Goal: Transaction & Acquisition: Obtain resource

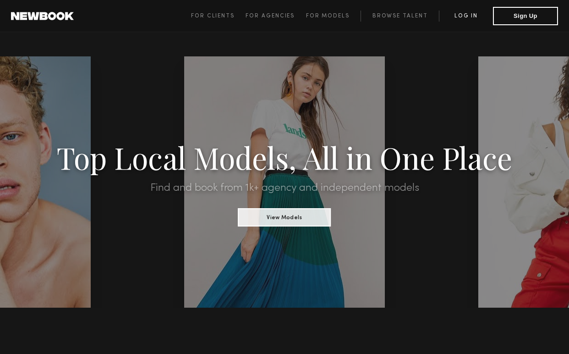
click at [467, 17] on link "Log in" at bounding box center [466, 16] width 54 height 11
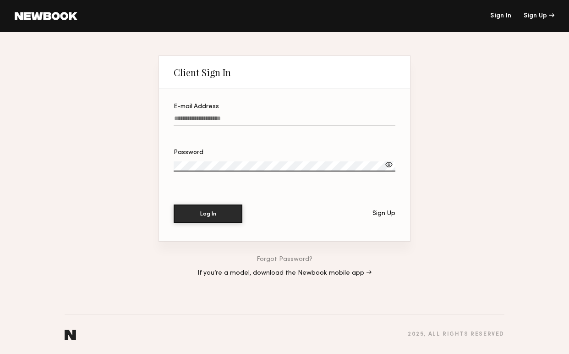
type input "**********"
click at [208, 214] on button "Log In" at bounding box center [208, 213] width 69 height 18
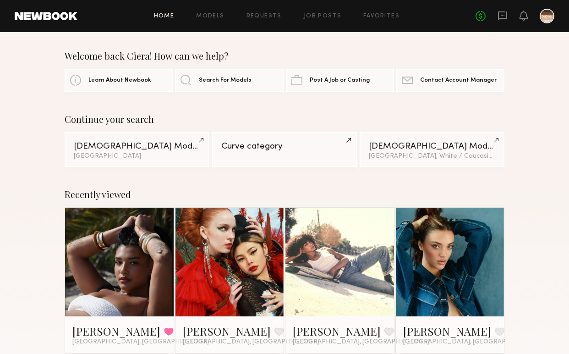
click at [215, 19] on div "Home Models Requests Job Posts Favorites Sign Out No fees up to $5,000" at bounding box center [315, 16] width 477 height 15
click at [215, 18] on link "Models" at bounding box center [210, 16] width 28 height 6
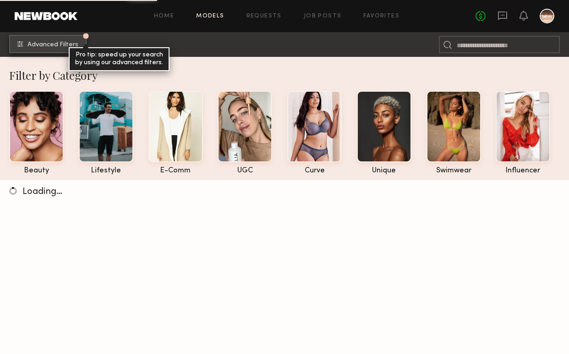
click at [58, 42] on span "Advanced Filters" at bounding box center [53, 45] width 51 height 6
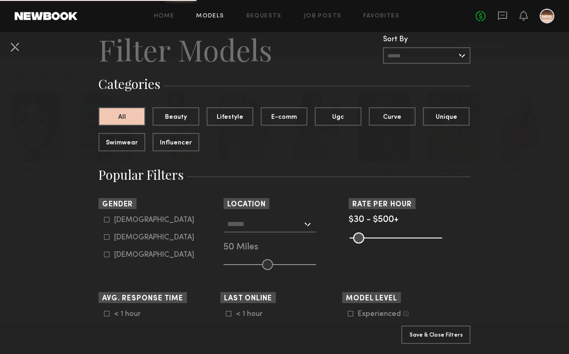
scroll to position [43, 0]
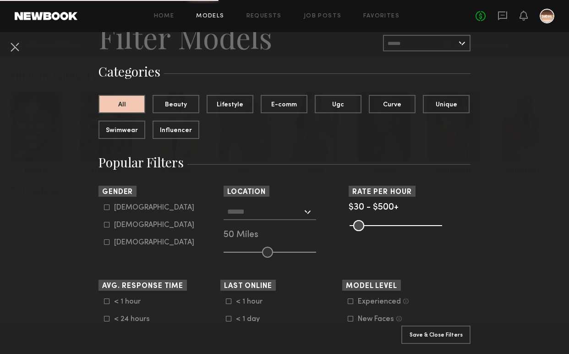
click at [106, 223] on icon at bounding box center [107, 225] width 6 height 6
type input "**"
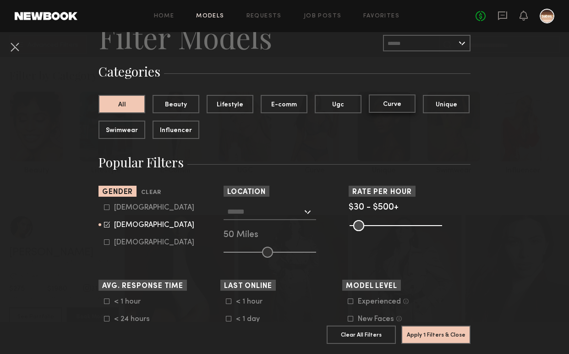
click at [401, 105] on button "Curve" at bounding box center [392, 103] width 47 height 18
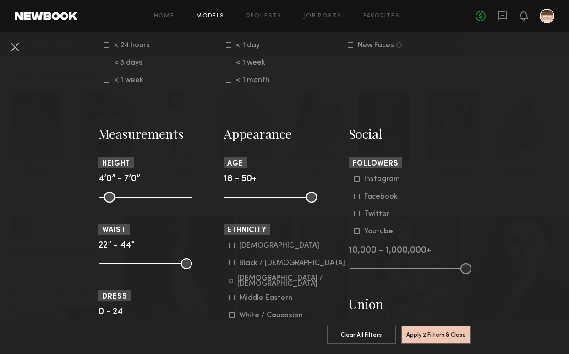
scroll to position [408, 0]
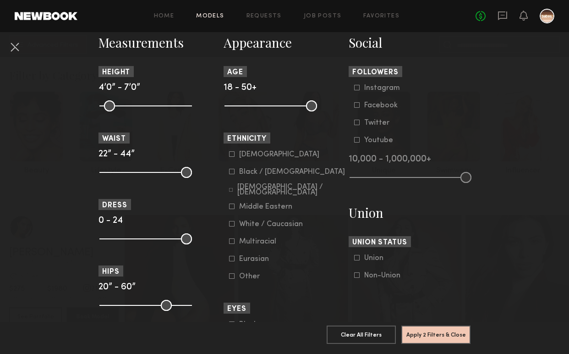
click at [231, 223] on icon at bounding box center [232, 224] width 6 height 6
click at [424, 336] on button "Apply 3 Filters & Close" at bounding box center [436, 334] width 69 height 18
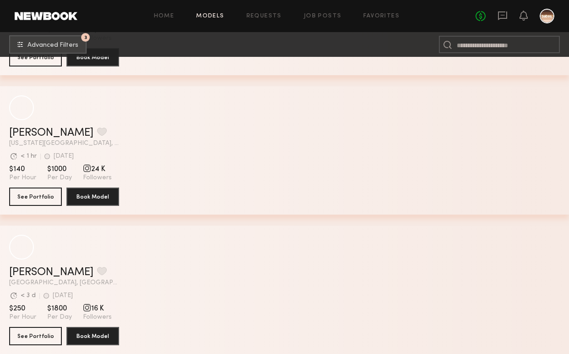
scroll to position [298, 0]
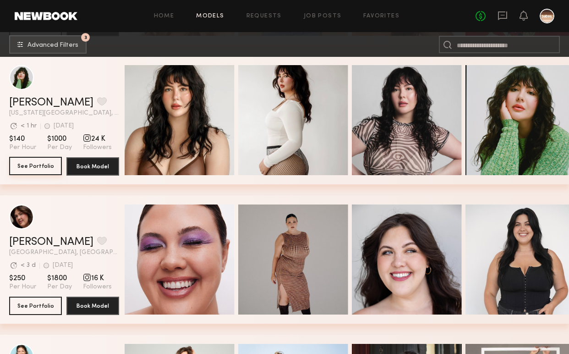
click at [41, 166] on button "See Portfolio" at bounding box center [35, 166] width 53 height 18
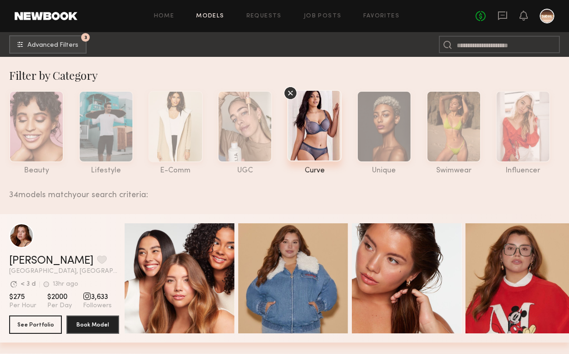
scroll to position [0, 0]
click at [69, 47] on span "Advanced Filters" at bounding box center [53, 45] width 51 height 6
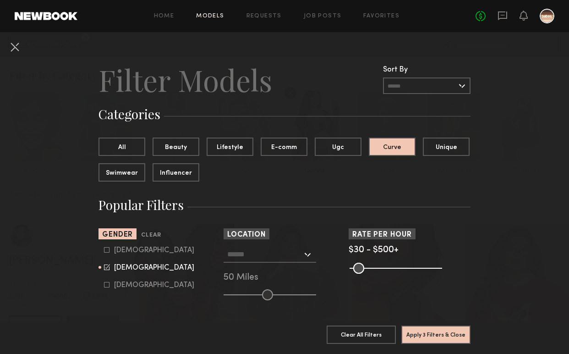
scroll to position [93, 0]
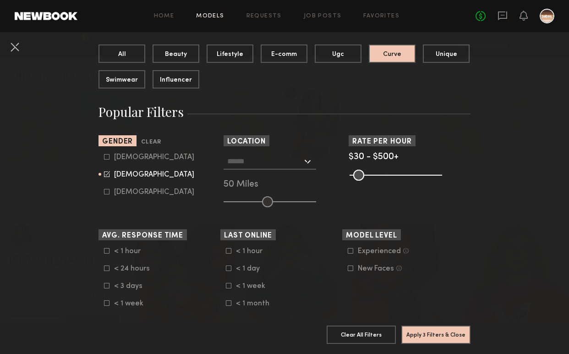
click at [284, 160] on input "text" at bounding box center [264, 161] width 75 height 16
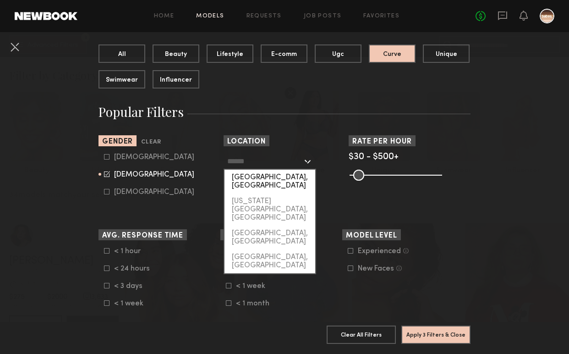
click at [269, 175] on div "Los Angeles, CA" at bounding box center [270, 182] width 91 height 24
type input "**********"
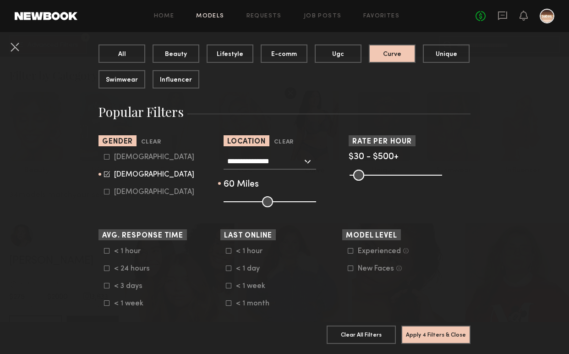
drag, startPoint x: 269, startPoint y: 200, endPoint x: 279, endPoint y: 202, distance: 10.2
type input "**"
click at [279, 202] on input "range" at bounding box center [270, 201] width 93 height 11
click at [435, 335] on button "Apply 4 Filters & Close" at bounding box center [436, 334] width 69 height 18
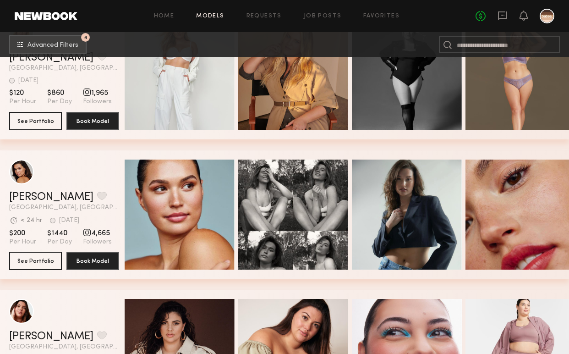
scroll to position [1073, 0]
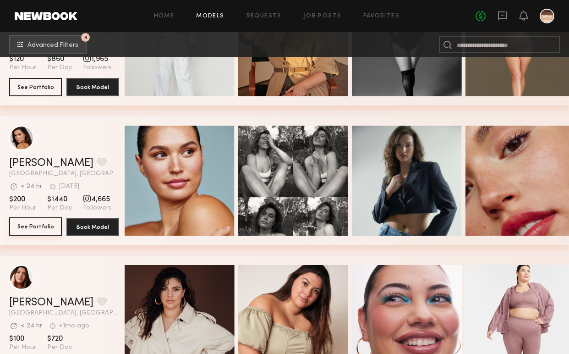
click at [35, 225] on button "See Portfolio" at bounding box center [35, 226] width 53 height 18
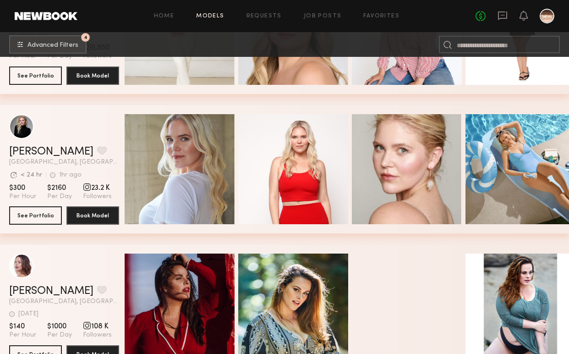
scroll to position [1914, 0]
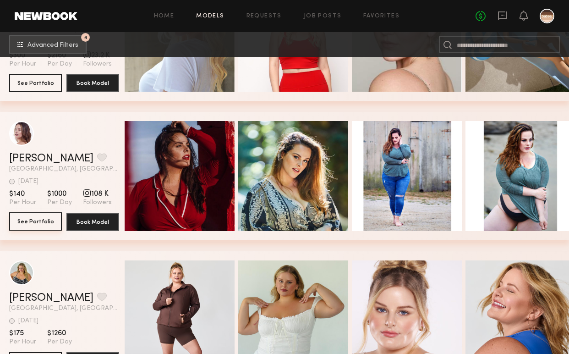
click at [42, 221] on button "See Portfolio" at bounding box center [35, 221] width 53 height 18
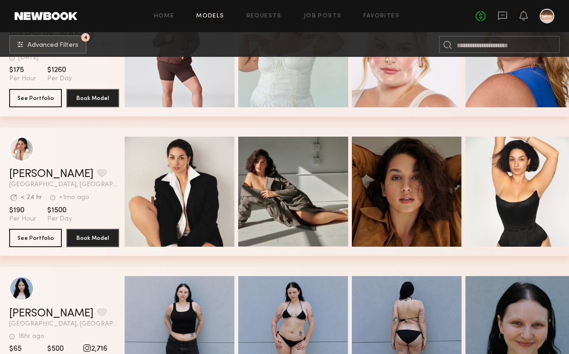
scroll to position [2331, 0]
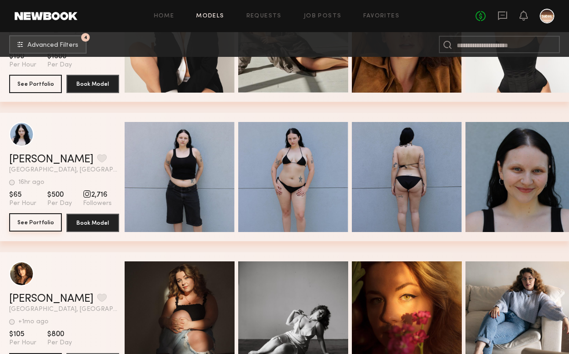
click at [38, 216] on button "See Portfolio" at bounding box center [35, 222] width 53 height 18
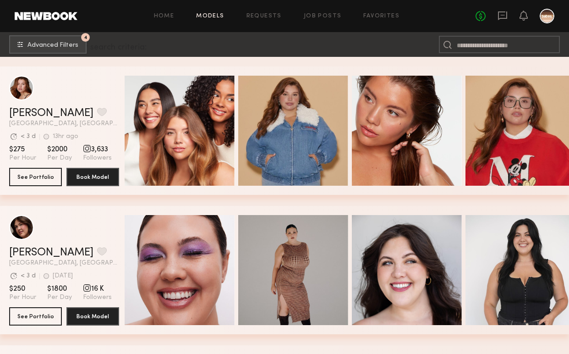
scroll to position [149, 0]
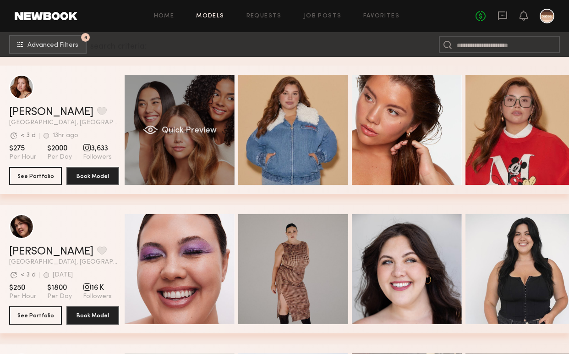
click at [155, 122] on div "Quick Preview" at bounding box center [180, 130] width 110 height 110
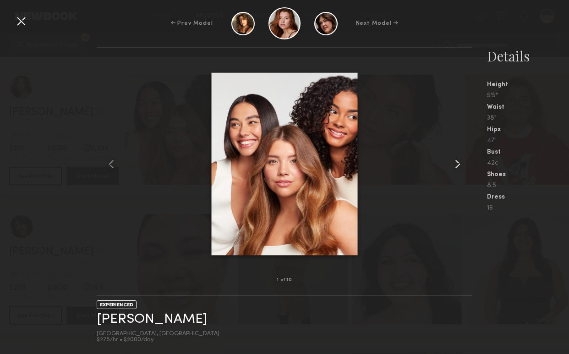
click at [454, 164] on common-icon at bounding box center [458, 164] width 15 height 15
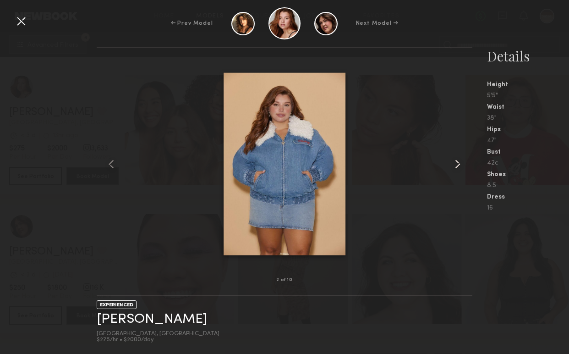
click at [455, 164] on common-icon at bounding box center [458, 164] width 15 height 15
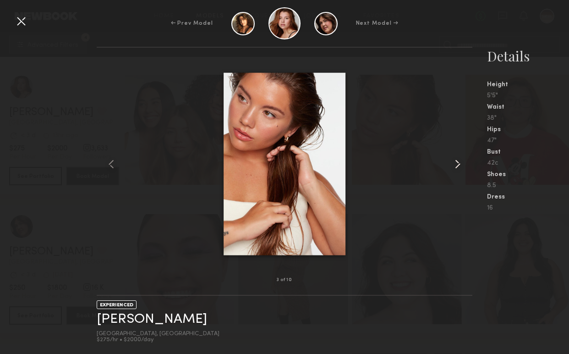
click at [455, 164] on common-icon at bounding box center [458, 164] width 15 height 15
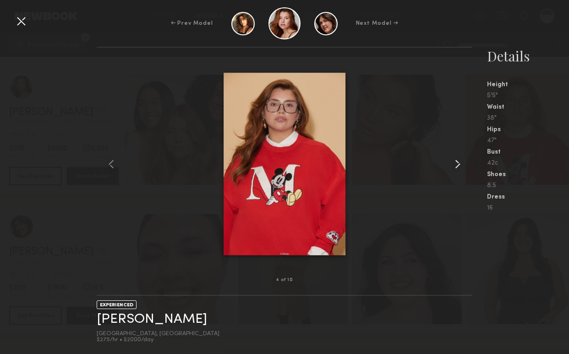
click at [456, 165] on common-icon at bounding box center [458, 164] width 15 height 15
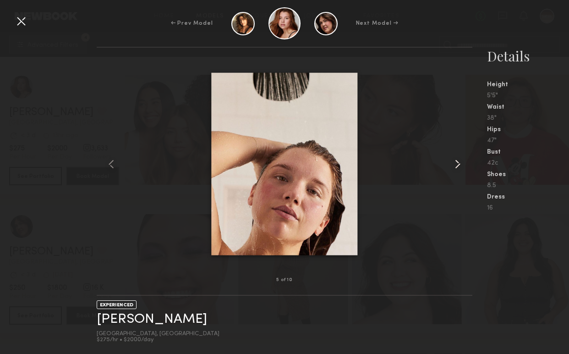
click at [456, 165] on common-icon at bounding box center [458, 164] width 15 height 15
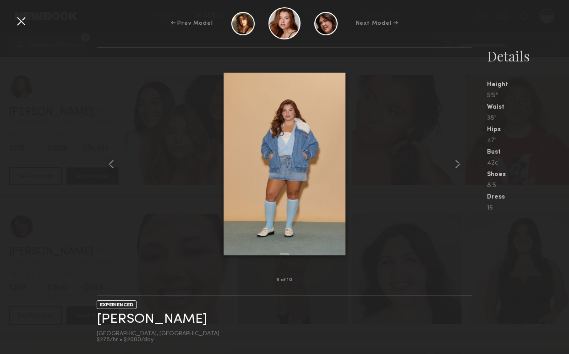
click at [22, 24] on div at bounding box center [21, 21] width 15 height 15
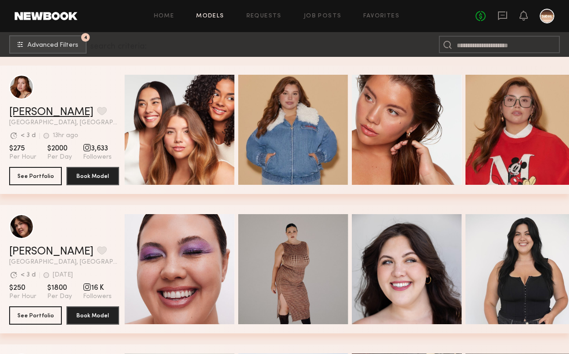
click at [41, 109] on link "Eleena M." at bounding box center [51, 112] width 84 height 11
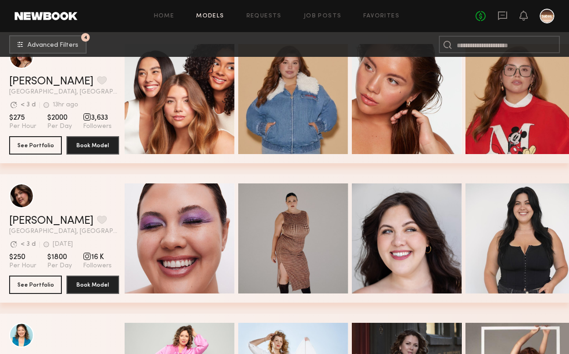
scroll to position [182, 0]
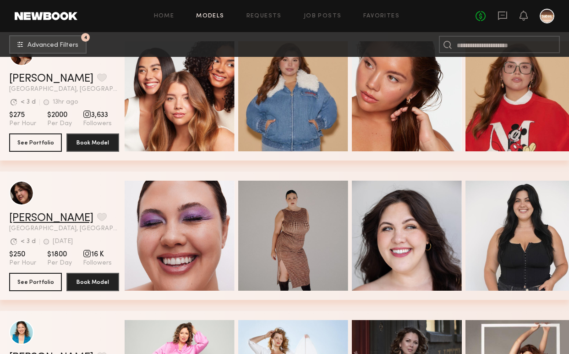
click at [49, 218] on link "Hannah R." at bounding box center [51, 218] width 84 height 11
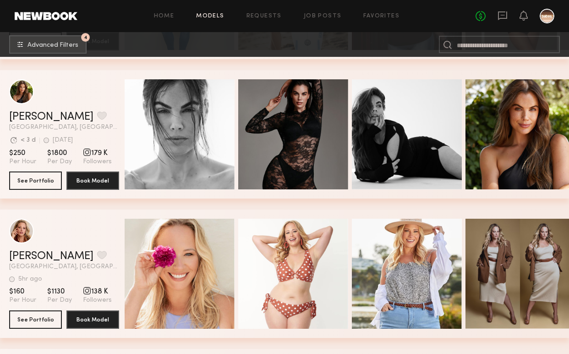
scroll to position [667, 0]
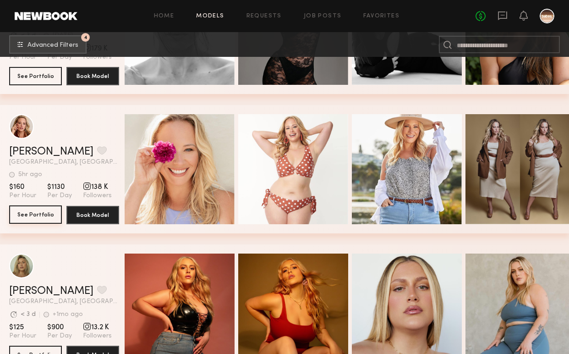
click at [53, 210] on button "See Portfolio" at bounding box center [35, 214] width 53 height 18
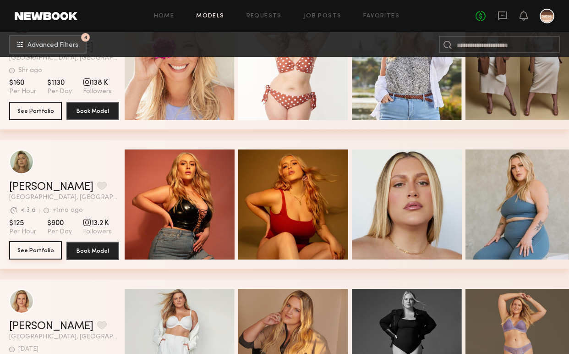
click at [27, 250] on button "See Portfolio" at bounding box center [35, 250] width 53 height 18
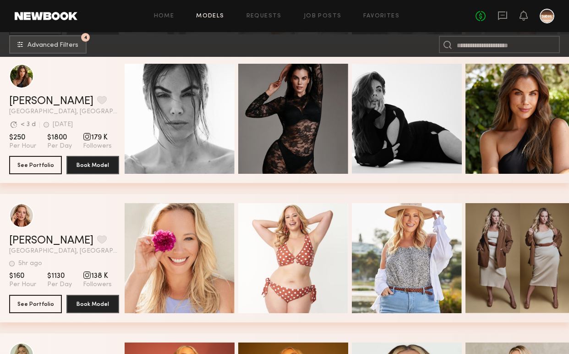
scroll to position [578, 0]
click at [24, 170] on button "See Portfolio" at bounding box center [35, 164] width 53 height 18
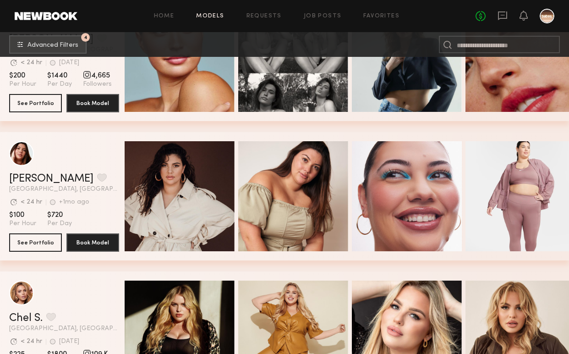
scroll to position [1209, 0]
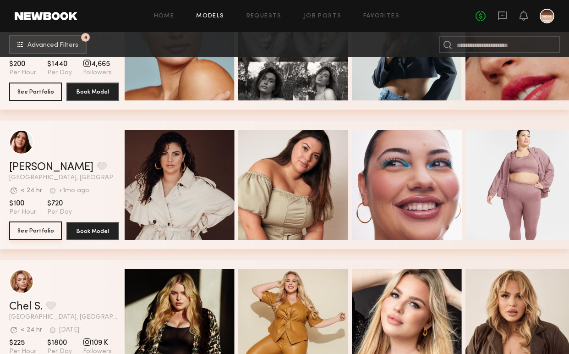
click at [36, 229] on button "See Portfolio" at bounding box center [35, 230] width 53 height 18
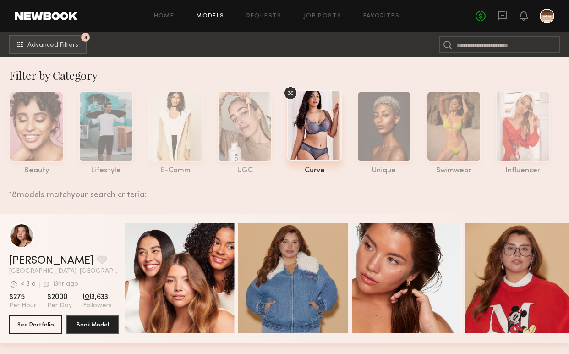
scroll to position [0, 0]
click at [65, 40] on button "4 Advanced Filters" at bounding box center [47, 44] width 77 height 18
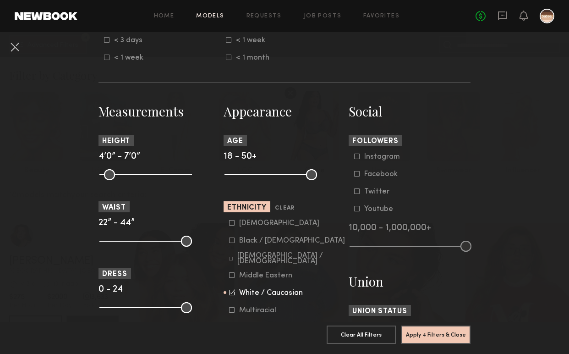
scroll to position [389, 0]
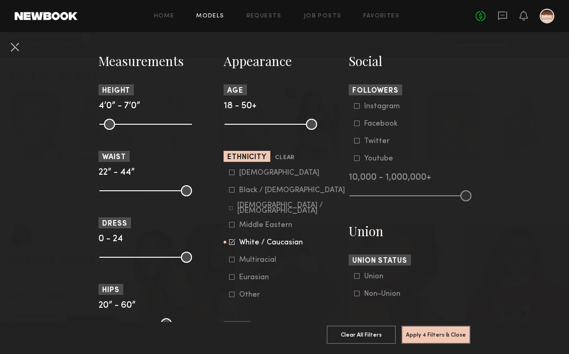
click at [230, 242] on icon at bounding box center [232, 242] width 6 height 6
click at [234, 279] on icon at bounding box center [232, 277] width 5 height 5
click at [439, 336] on button "Apply 4 Filters & Close" at bounding box center [436, 334] width 69 height 18
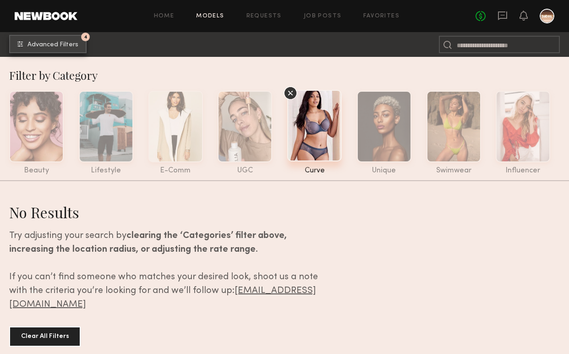
click at [87, 39] on div "4" at bounding box center [85, 37] width 9 height 9
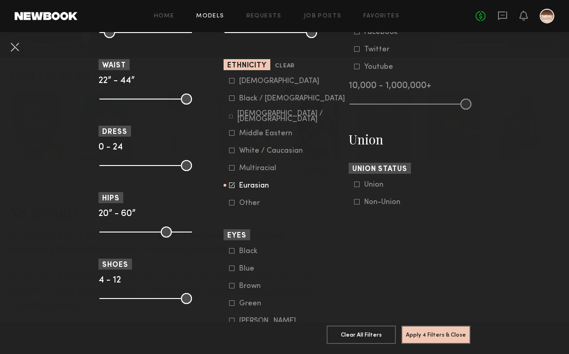
scroll to position [477, 0]
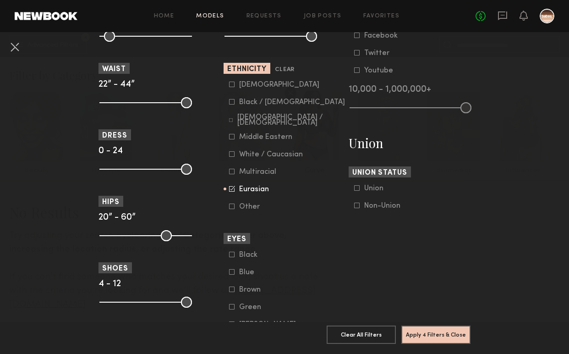
click at [234, 138] on icon at bounding box center [232, 136] width 5 height 5
click at [234, 116] on common-framework-checkbox "Hispanic / Latino" at bounding box center [287, 120] width 116 height 8
click at [231, 154] on icon at bounding box center [232, 154] width 6 height 6
click at [230, 204] on icon at bounding box center [232, 206] width 5 height 5
click at [234, 171] on icon at bounding box center [232, 171] width 5 height 5
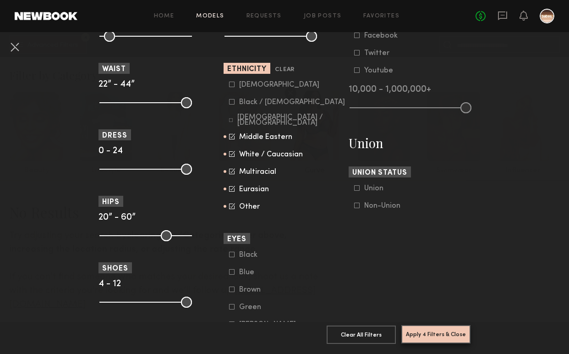
click at [451, 331] on button "Apply 4 Filters & Close" at bounding box center [436, 334] width 69 height 18
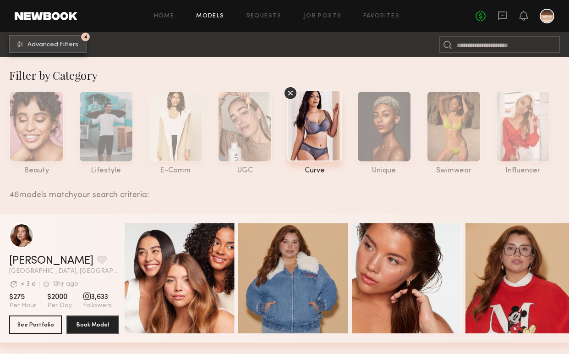
click at [76, 40] on button "4 Advanced Filters" at bounding box center [47, 44] width 77 height 18
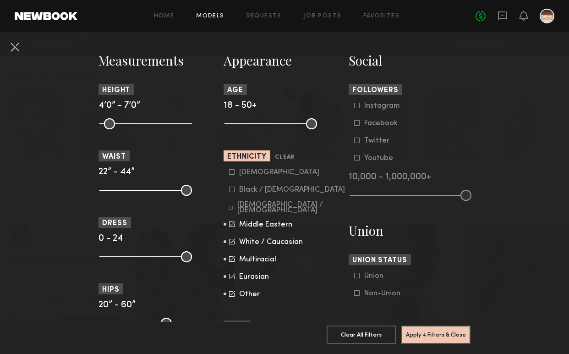
scroll to position [417, 0]
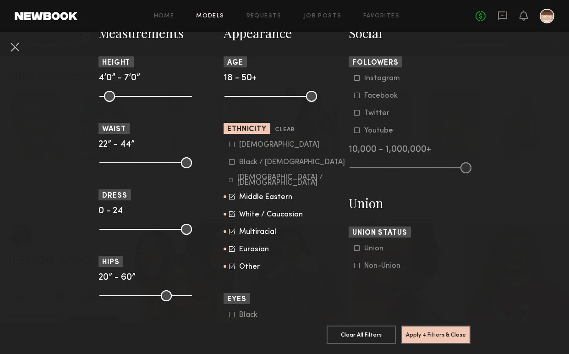
click at [232, 213] on icon at bounding box center [232, 214] width 6 height 6
click at [445, 337] on button "Apply 4 Filters & Close" at bounding box center [436, 334] width 69 height 18
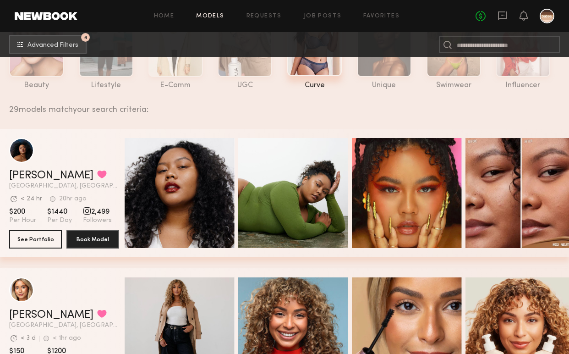
scroll to position [96, 0]
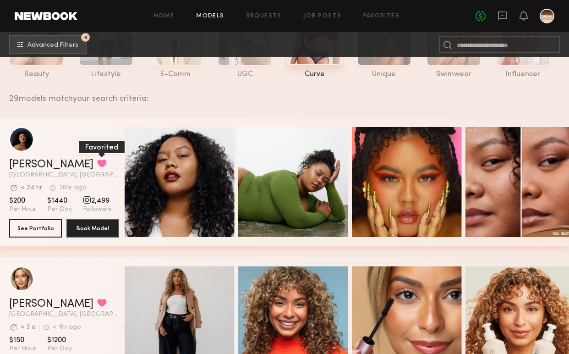
click at [97, 165] on button "grid" at bounding box center [102, 163] width 10 height 8
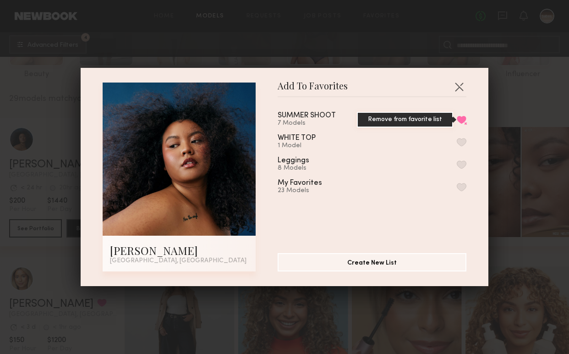
click at [460, 117] on button "Remove from favorite list" at bounding box center [462, 120] width 10 height 8
click at [458, 87] on button "button" at bounding box center [459, 86] width 15 height 15
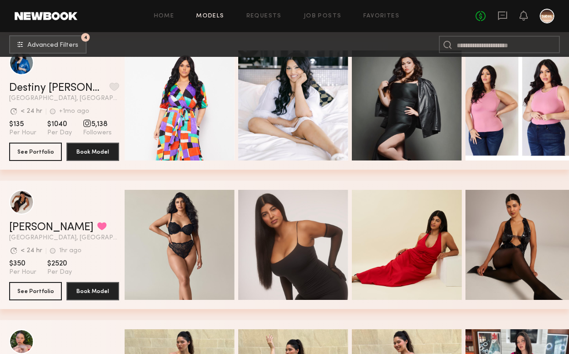
scroll to position [858, 0]
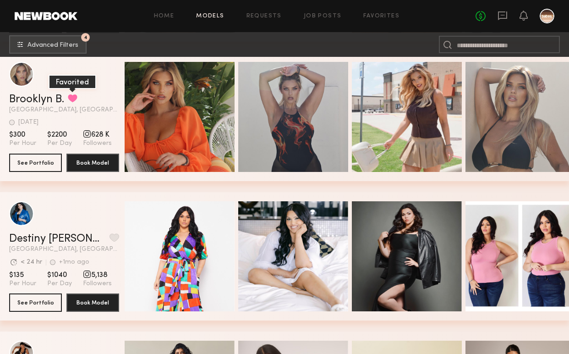
click at [75, 96] on button "grid" at bounding box center [73, 98] width 10 height 8
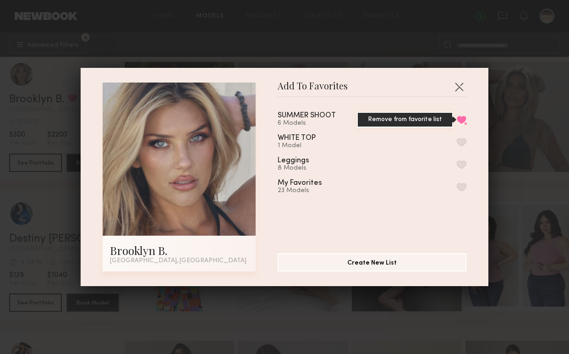
click at [461, 121] on button "Remove from favorite list" at bounding box center [462, 120] width 10 height 8
click at [464, 85] on button "button" at bounding box center [459, 86] width 15 height 15
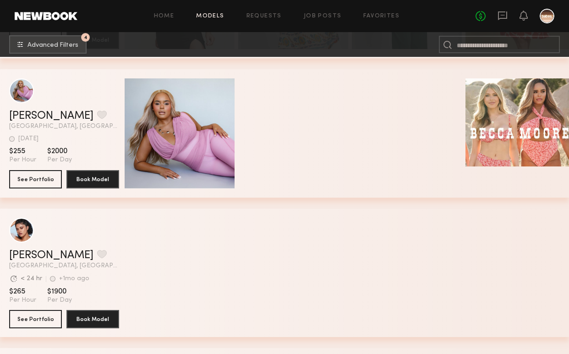
scroll to position [1614, 0]
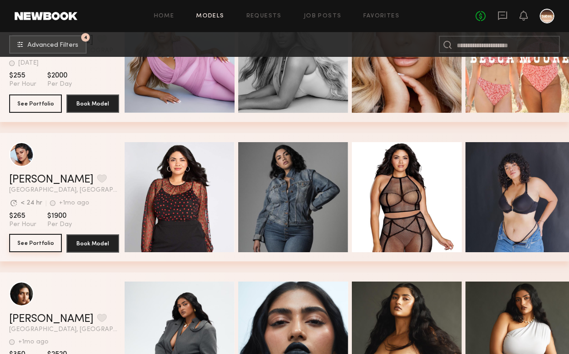
click at [34, 241] on button "See Portfolio" at bounding box center [35, 243] width 53 height 18
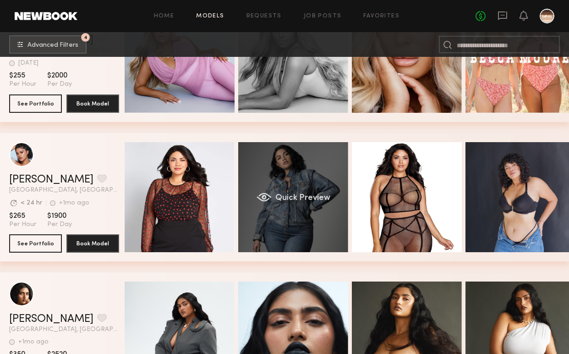
scroll to position [1767, 0]
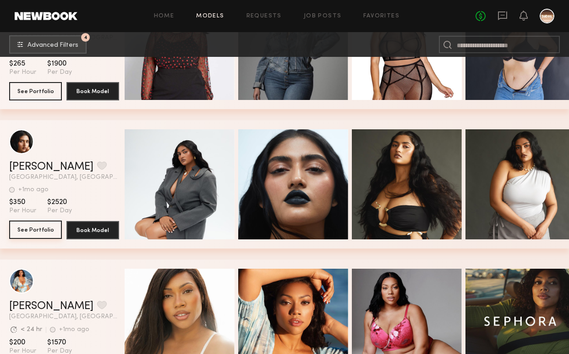
click at [31, 227] on button "See Portfolio" at bounding box center [35, 230] width 53 height 18
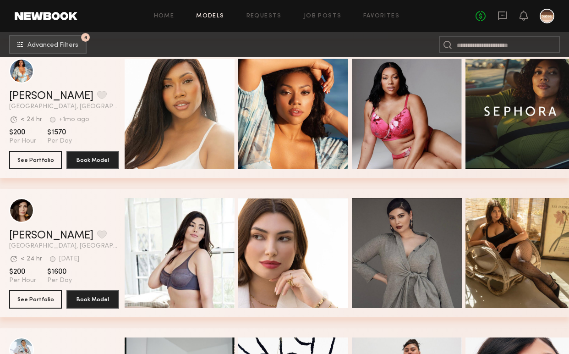
scroll to position [2035, 0]
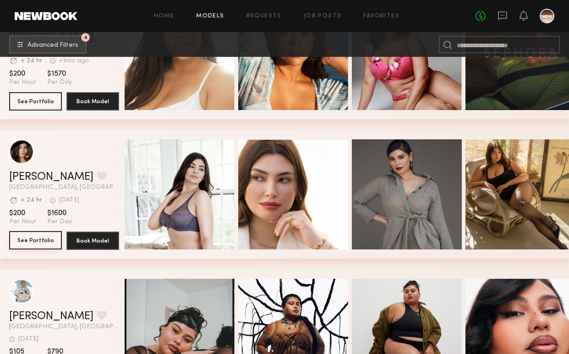
click at [39, 243] on button "See Portfolio" at bounding box center [35, 240] width 53 height 18
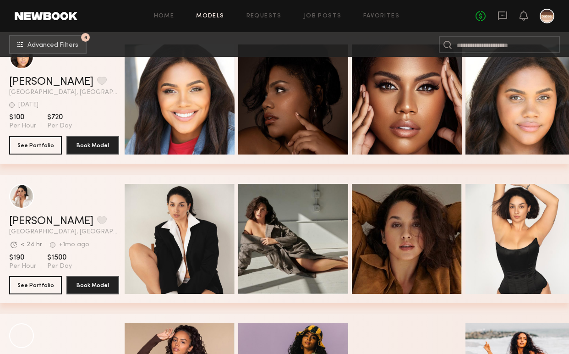
scroll to position [3287, 0]
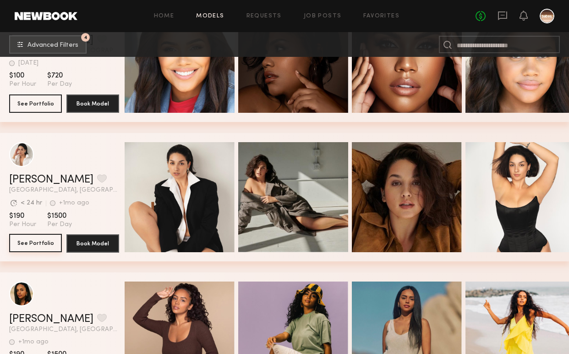
click at [40, 243] on button "See Portfolio" at bounding box center [35, 243] width 53 height 18
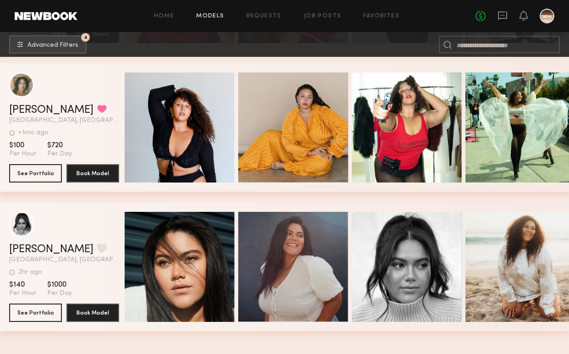
scroll to position [3914, 0]
click at [50, 171] on button "See Portfolio" at bounding box center [35, 173] width 53 height 18
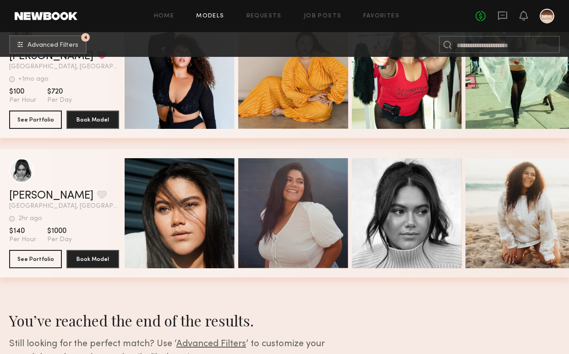
scroll to position [3983, 0]
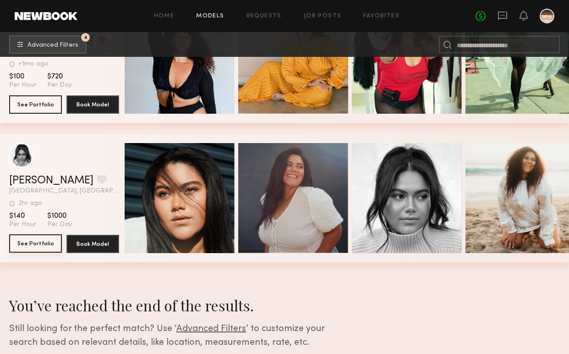
click at [45, 242] on button "See Portfolio" at bounding box center [35, 243] width 53 height 18
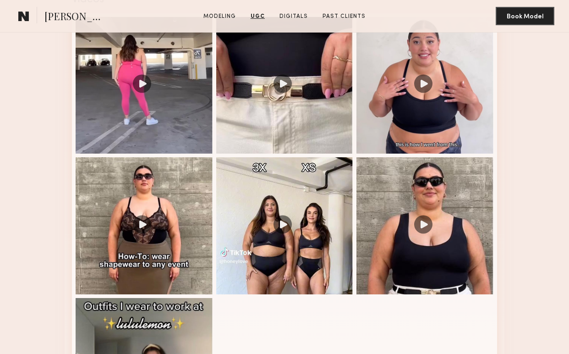
scroll to position [961, 0]
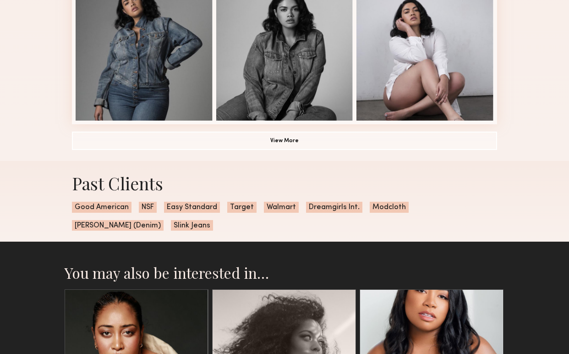
scroll to position [521, 0]
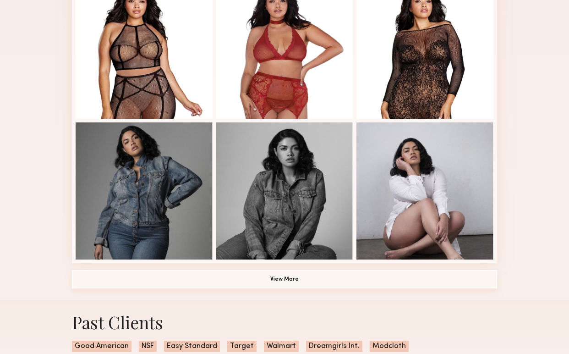
click at [259, 280] on button "View More" at bounding box center [284, 279] width 425 height 18
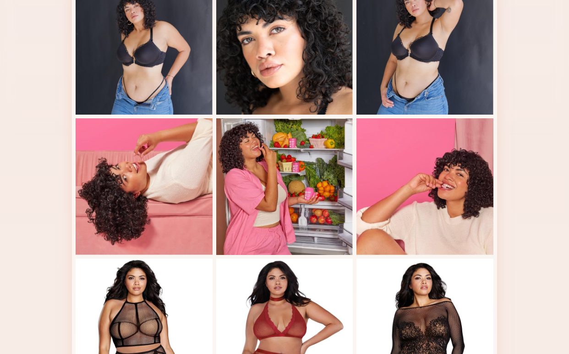
scroll to position [61, 0]
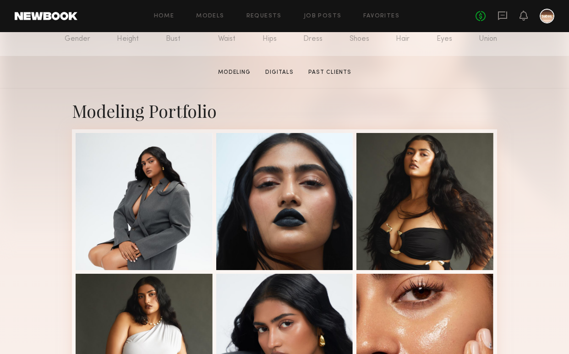
scroll to position [127, 0]
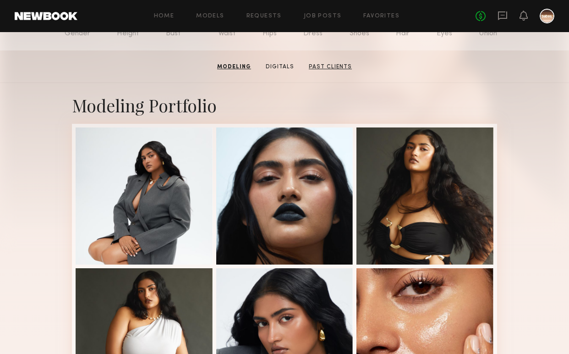
click at [330, 66] on link "Past Clients" at bounding box center [330, 67] width 50 height 8
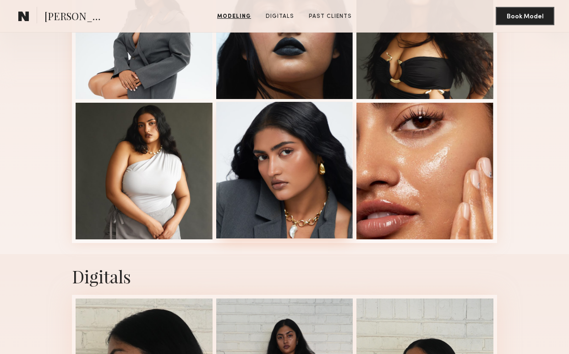
scroll to position [213, 0]
